Goal: Task Accomplishment & Management: Use online tool/utility

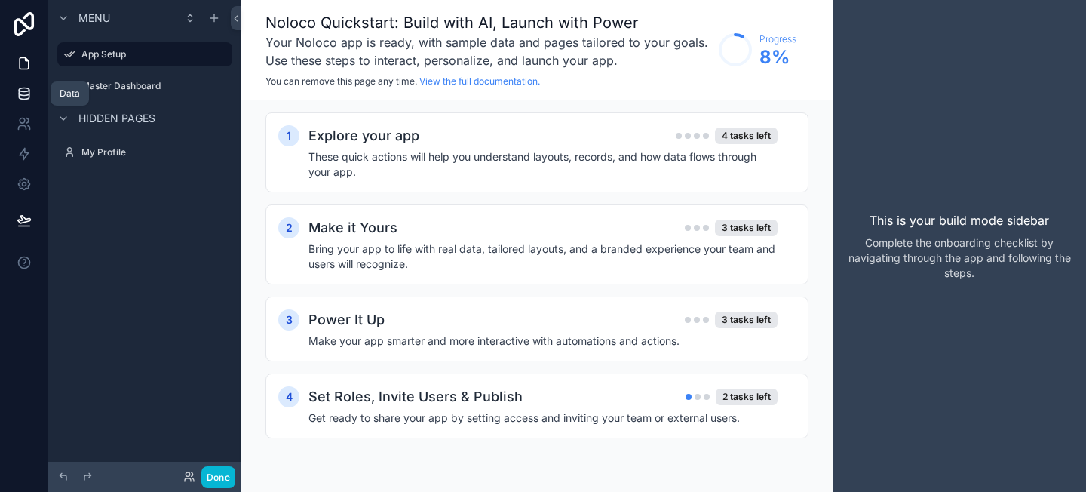
click at [21, 97] on icon at bounding box center [24, 93] width 15 height 15
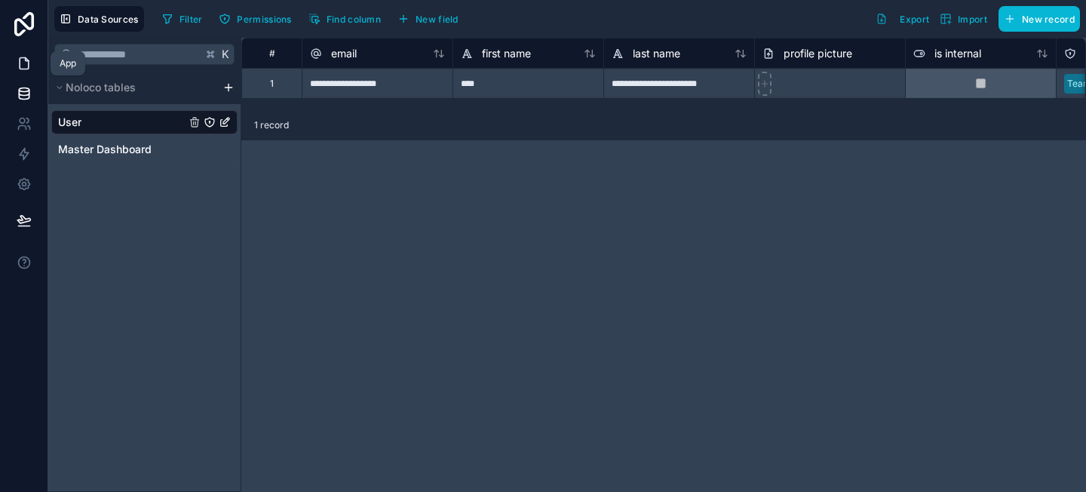
click at [17, 68] on icon at bounding box center [24, 63] width 15 height 15
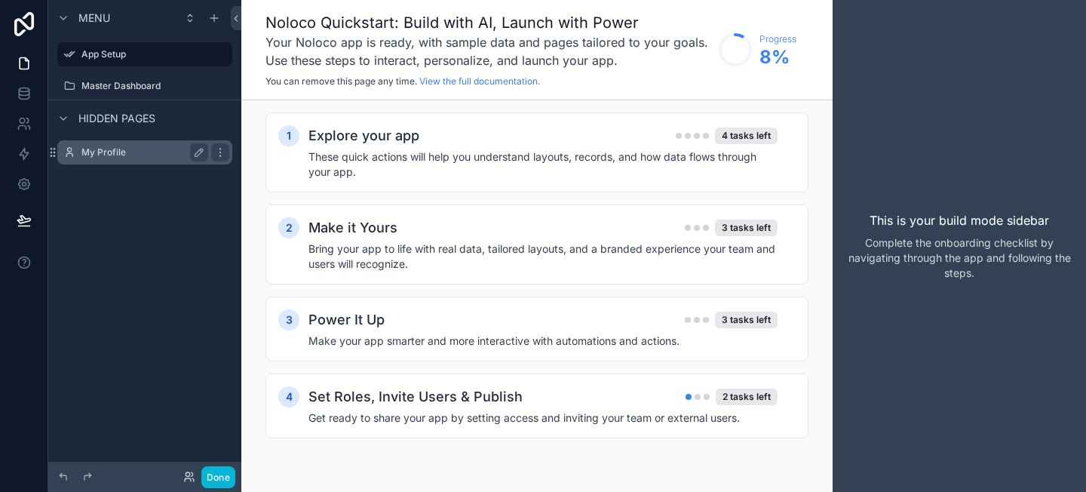
click at [104, 152] on label "My Profile" at bounding box center [141, 152] width 121 height 12
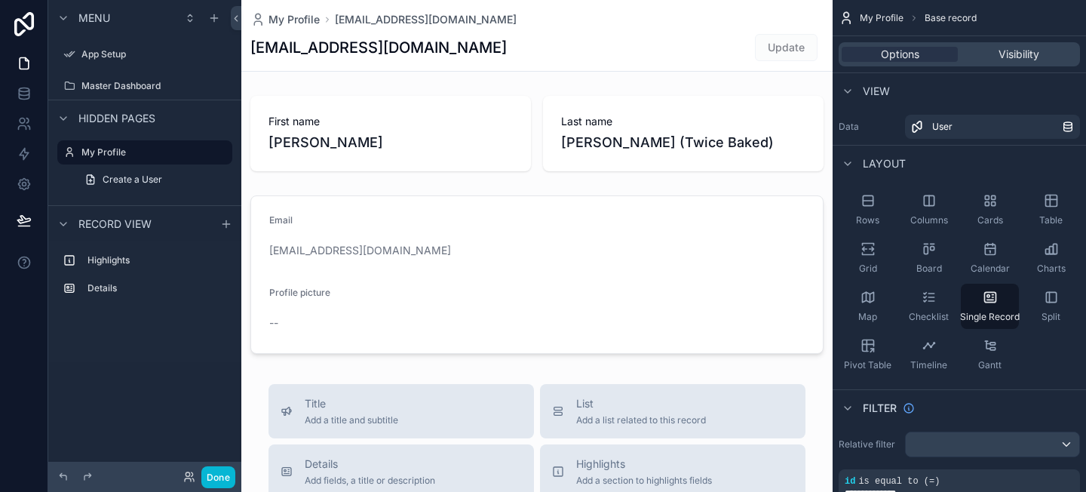
scroll to position [235, 0]
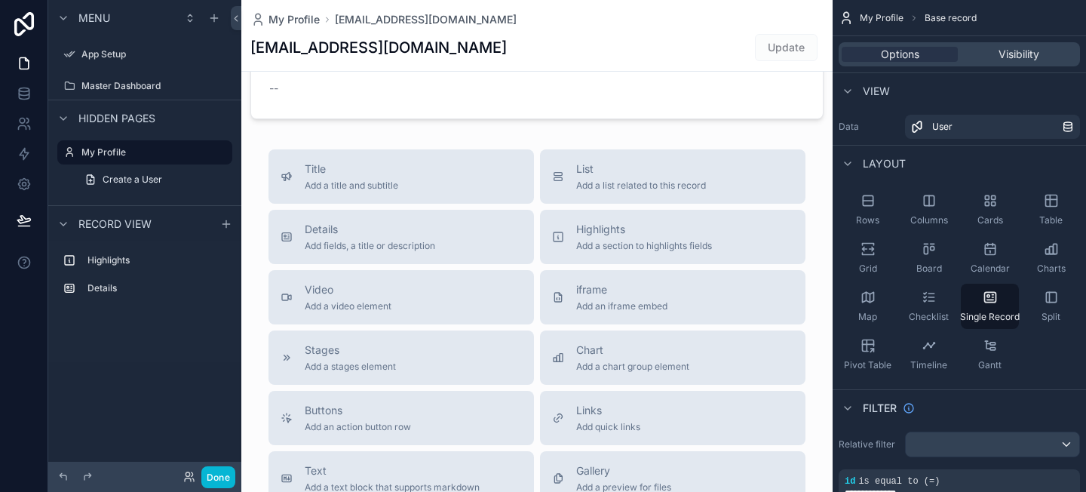
click at [633, 296] on div "scrollable content" at bounding box center [536, 285] width 591 height 1041
click at [635, 300] on span "Add an iframe embed" at bounding box center [621, 306] width 91 height 12
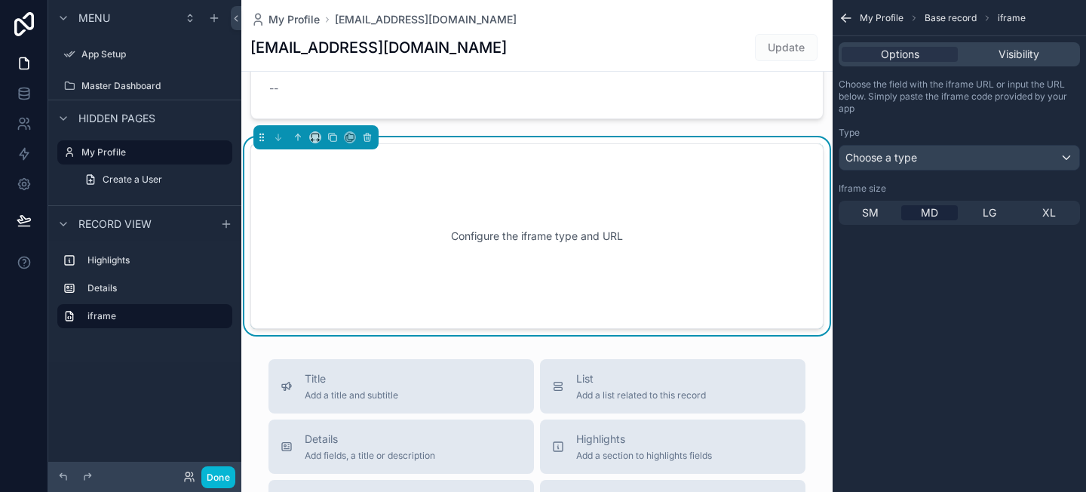
scroll to position [225, 0]
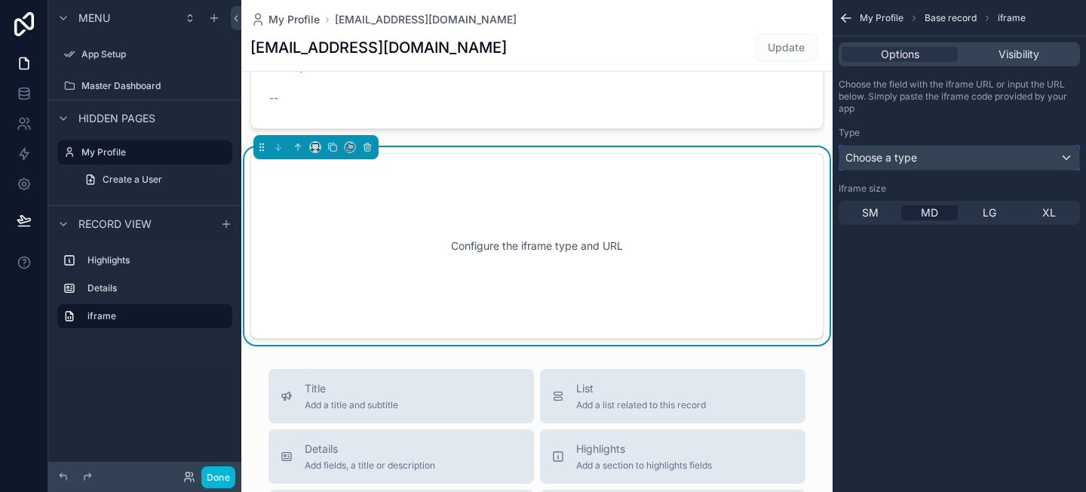
click at [940, 155] on div "Choose a type" at bounding box center [959, 158] width 240 height 24
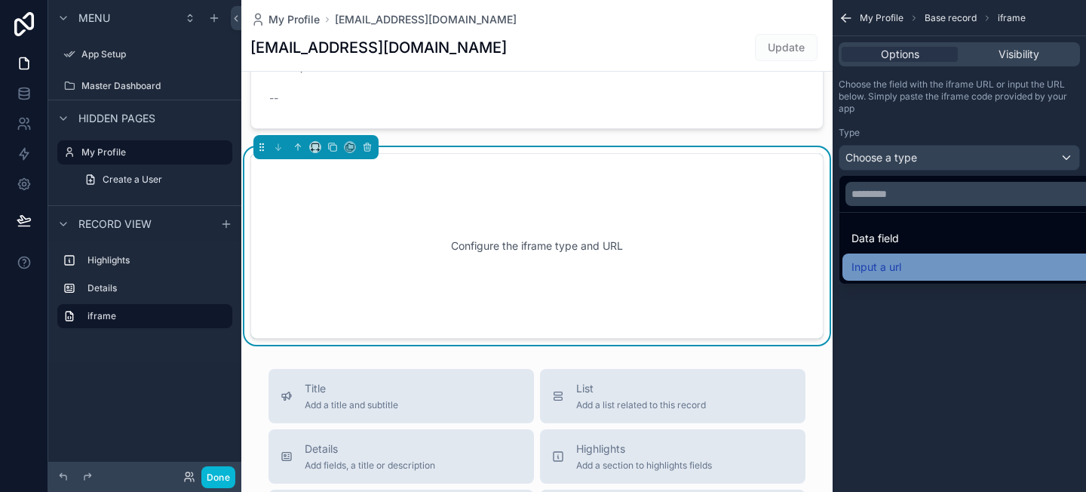
click at [917, 257] on div "Input a url" at bounding box center [976, 266] width 268 height 27
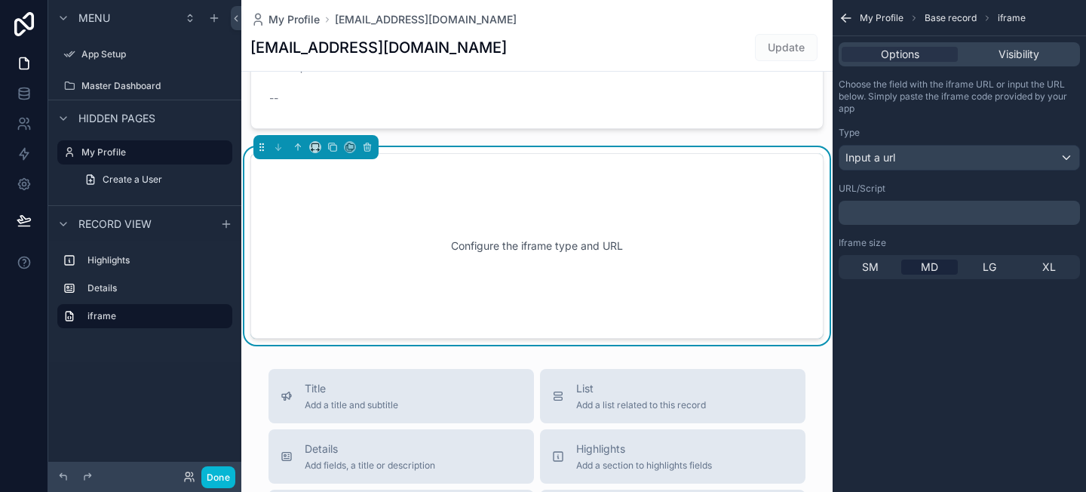
click at [889, 219] on div "﻿" at bounding box center [958, 213] width 241 height 24
click at [889, 214] on p "﻿" at bounding box center [961, 213] width 232 height 12
click at [838, 195] on div "URL/Script ﻿" at bounding box center [958, 203] width 241 height 42
